Goal: Download file/media

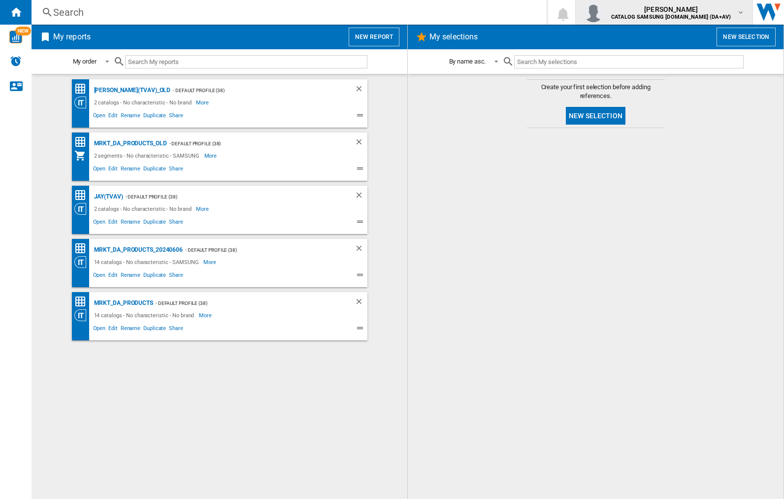
click at [603, 12] on img "button" at bounding box center [593, 12] width 20 height 20
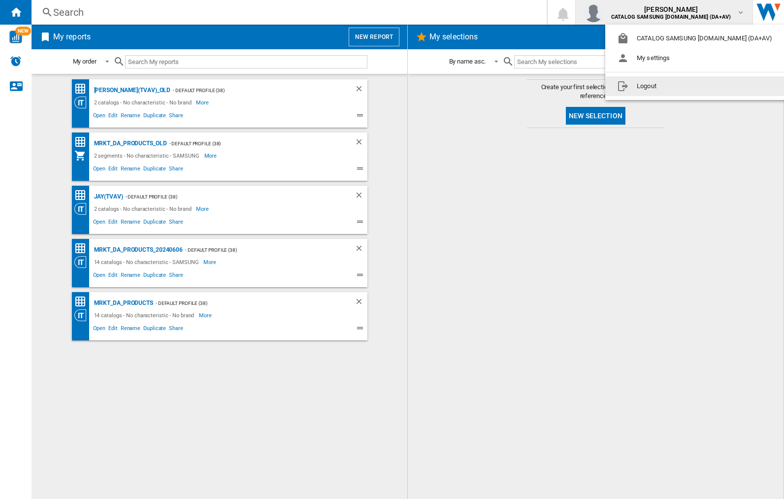
click at [681, 86] on button "Logout" at bounding box center [696, 86] width 183 height 20
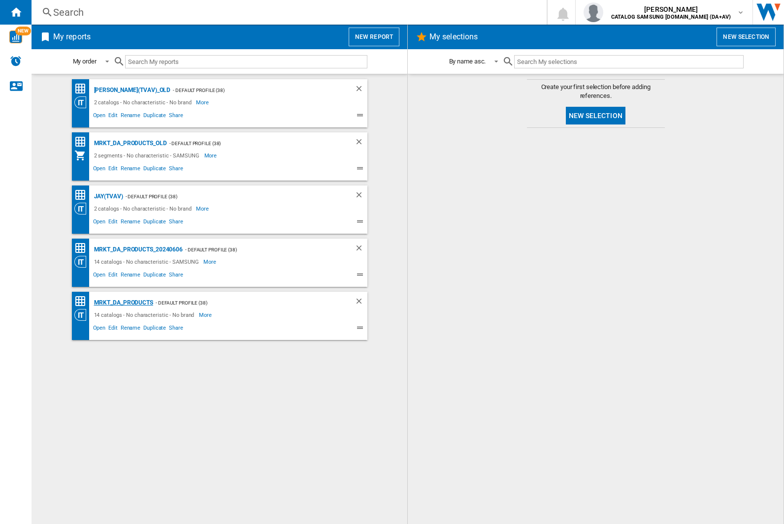
click at [123, 303] on div "MRKT_DA_PRODUCTS" at bounding box center [123, 303] width 62 height 12
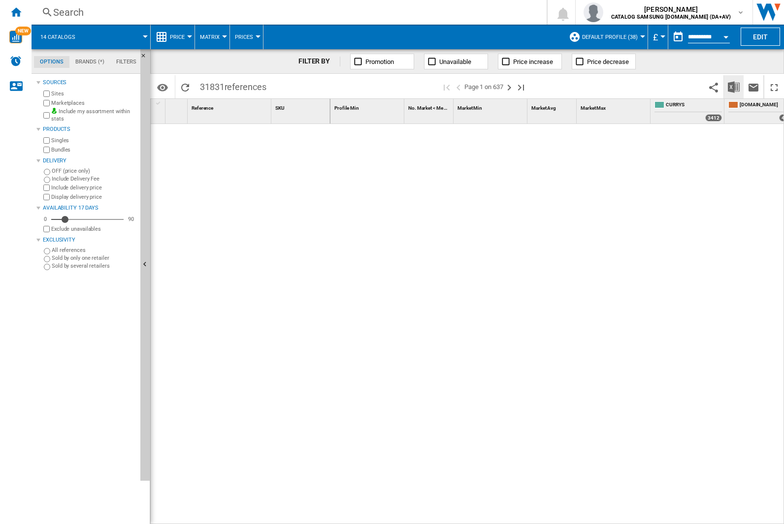
click at [733, 86] on img "Download in Excel" at bounding box center [734, 87] width 12 height 12
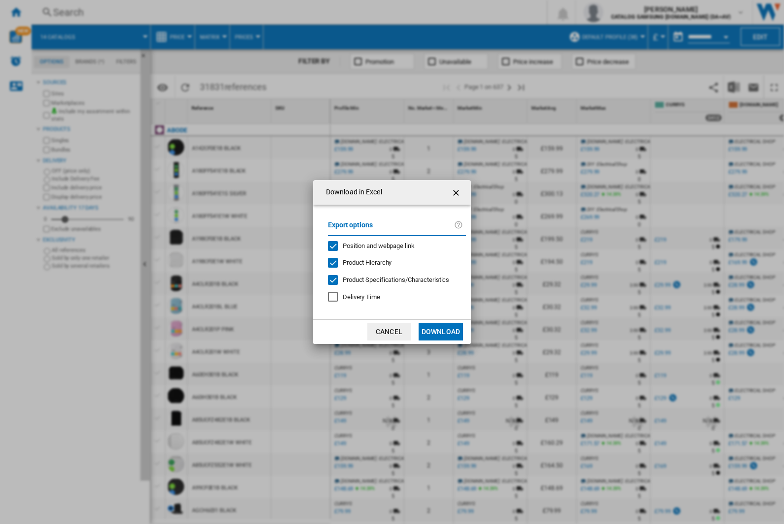
click at [372, 246] on span "Position and webpage link" at bounding box center [379, 245] width 72 height 7
click at [441, 332] on button "Download" at bounding box center [440, 332] width 44 height 18
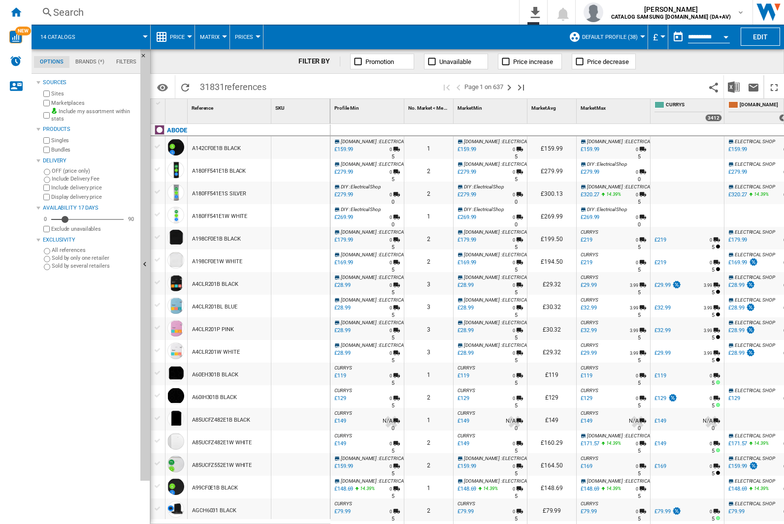
click at [718, 65] on div "FILTER BY Promotion Unavailable Price increase Price decrease" at bounding box center [467, 61] width 634 height 25
